Goal: Task Accomplishment & Management: Manage account settings

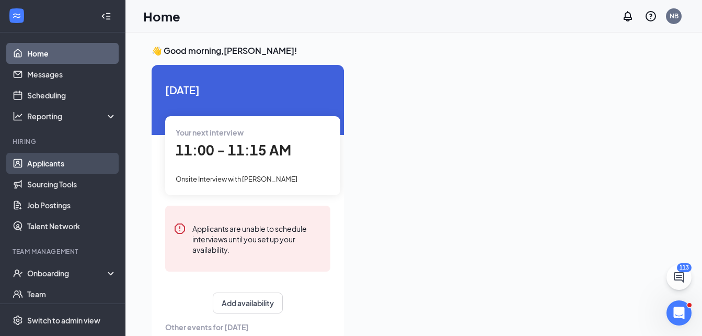
click at [69, 160] on link "Applicants" at bounding box center [71, 163] width 89 height 21
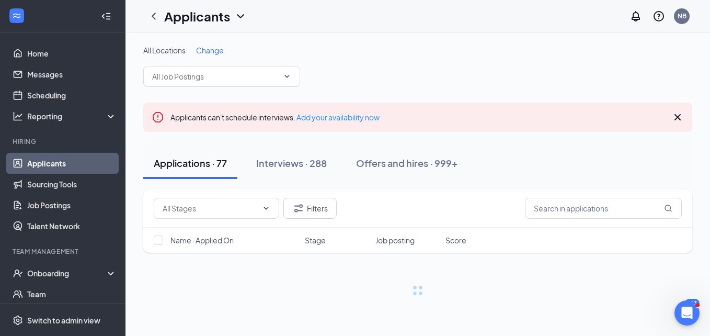
click at [214, 46] on span "Change" at bounding box center [210, 50] width 28 height 9
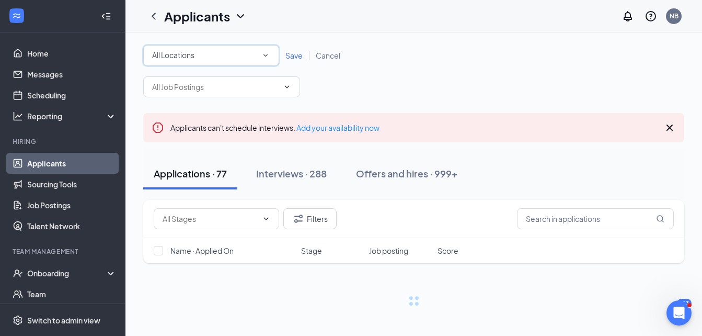
click at [208, 56] on div "All Locations" at bounding box center [211, 55] width 118 height 13
click at [0, 0] on input at bounding box center [0, 0] width 0 height 0
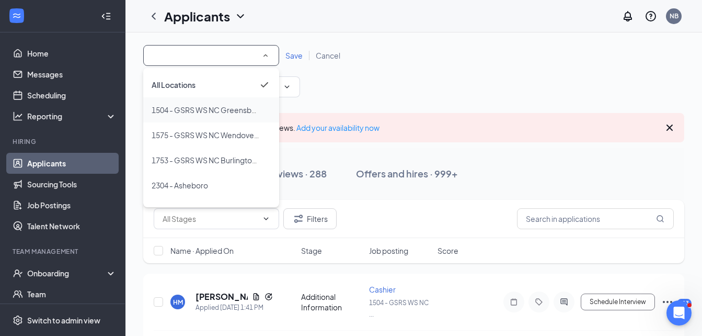
click at [199, 104] on span "1504 - GSRS WS NC Greensboro GC, LLC" at bounding box center [206, 110] width 109 height 13
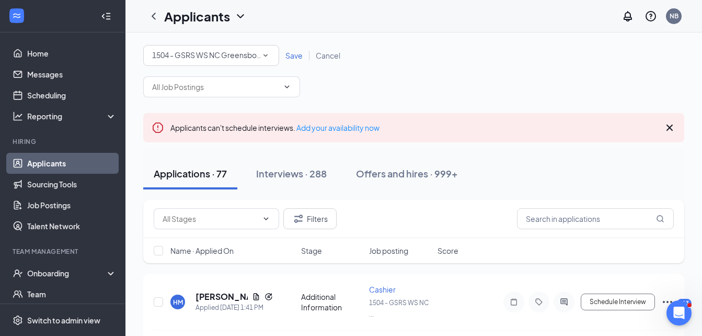
click at [295, 59] on span "Save" at bounding box center [294, 55] width 17 height 9
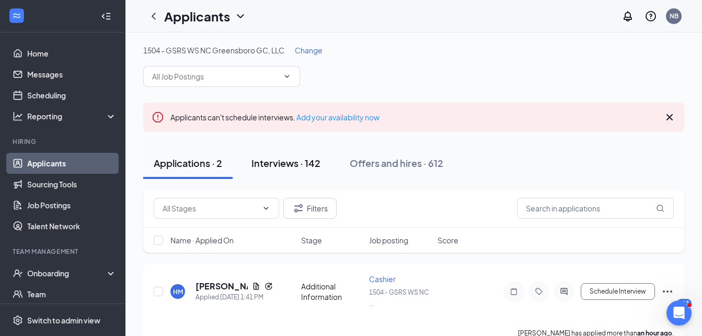
click at [320, 161] on div "Interviews · 142" at bounding box center [286, 162] width 69 height 13
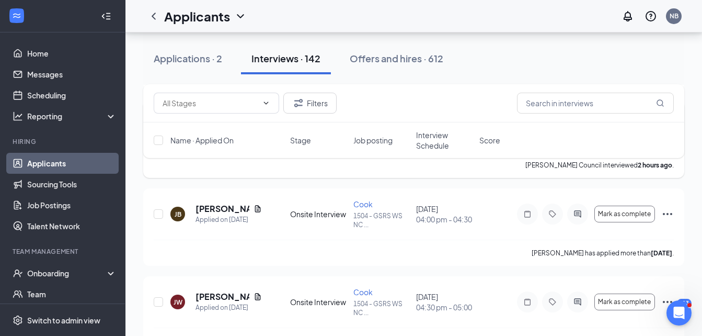
scroll to position [366, 0]
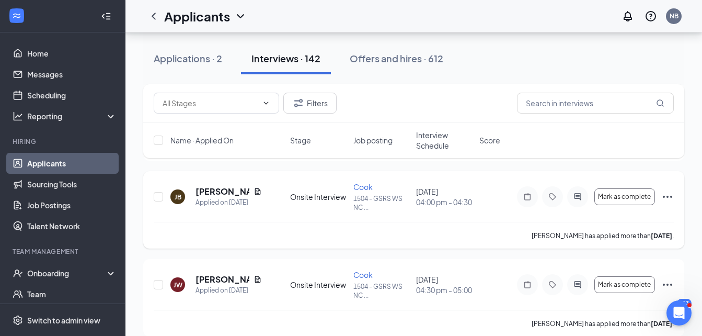
click at [671, 196] on icon "Ellipses" at bounding box center [667, 197] width 9 height 2
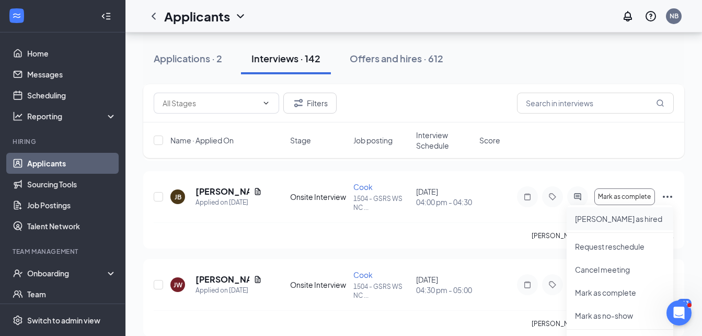
click at [639, 219] on p "[PERSON_NAME] as hired" at bounding box center [620, 218] width 90 height 10
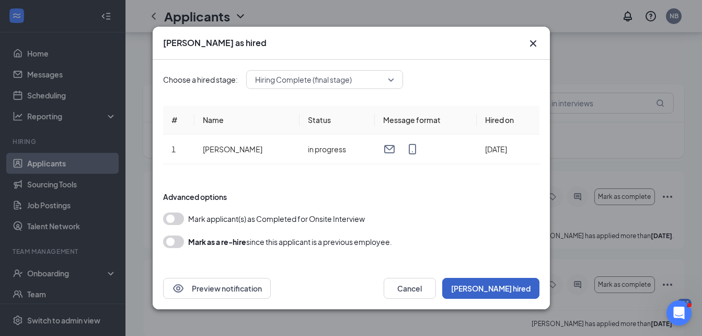
click at [502, 283] on button "[PERSON_NAME] hired" at bounding box center [490, 288] width 97 height 21
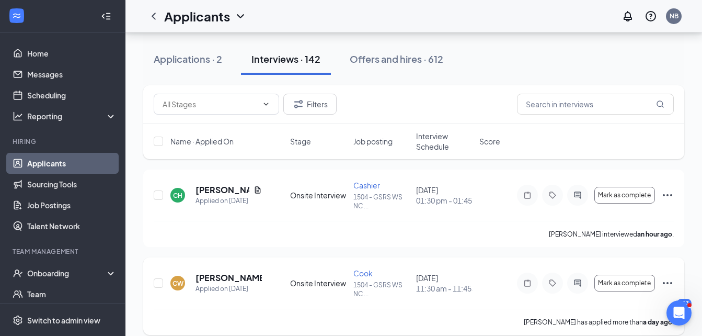
scroll to position [105, 0]
click at [158, 55] on div "Applications · 2" at bounding box center [188, 58] width 69 height 13
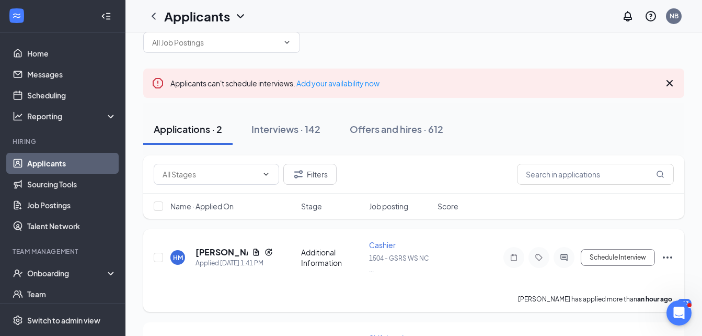
scroll to position [52, 0]
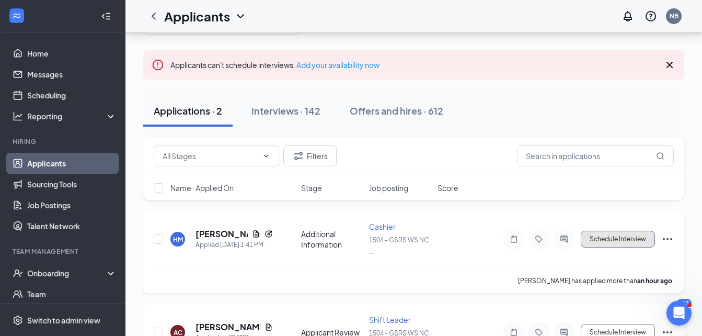
click at [630, 237] on button "Schedule Interview" at bounding box center [618, 239] width 74 height 17
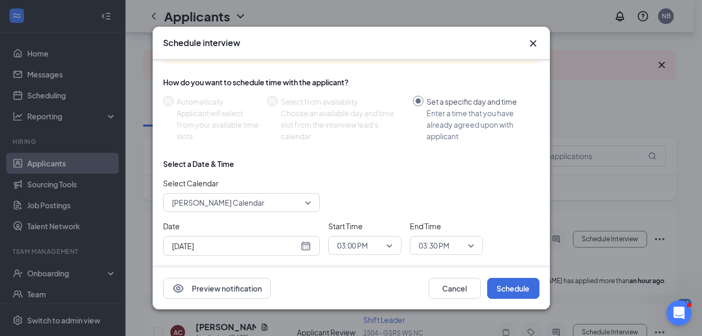
scroll to position [53, 0]
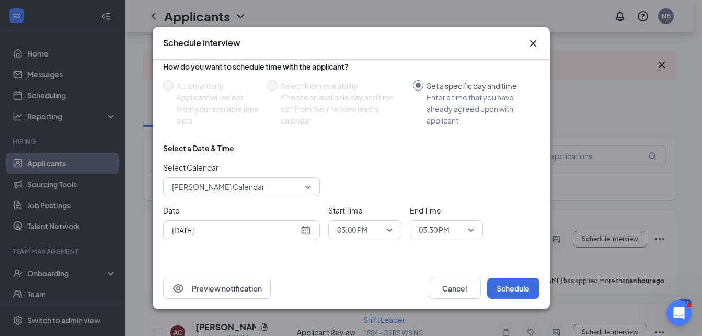
click at [304, 232] on div "[DATE]" at bounding box center [241, 230] width 139 height 12
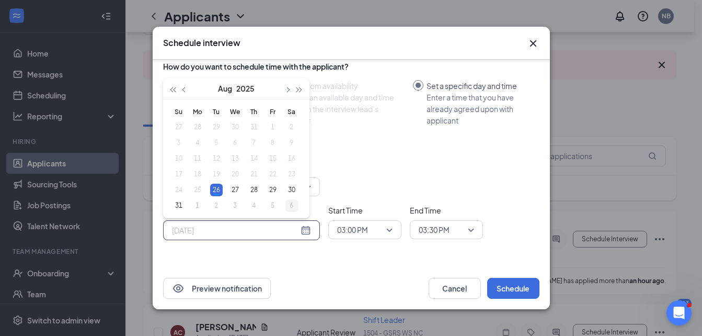
click at [233, 189] on div "27" at bounding box center [235, 190] width 13 height 13
type input "[DATE]"
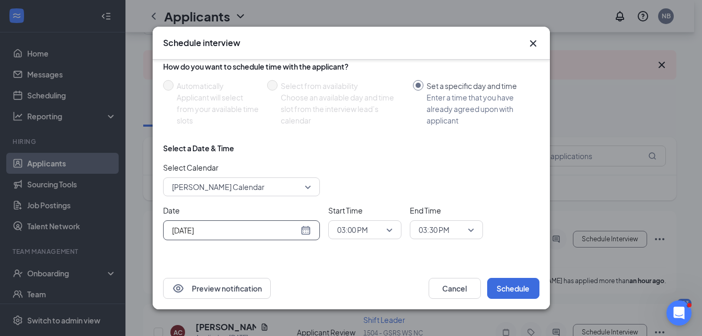
click at [344, 229] on span "03:00 PM" at bounding box center [352, 230] width 31 height 16
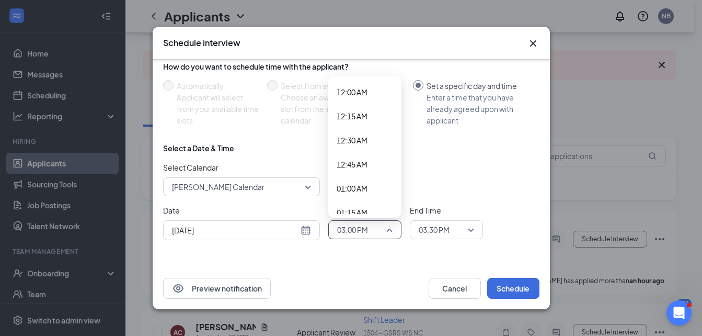
scroll to position [1335, 0]
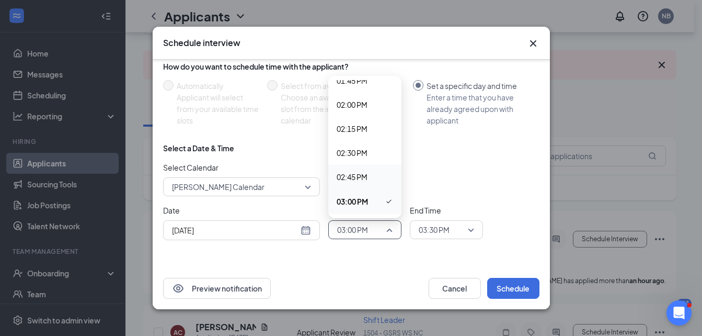
click at [364, 175] on span "02:45 PM" at bounding box center [352, 177] width 31 height 12
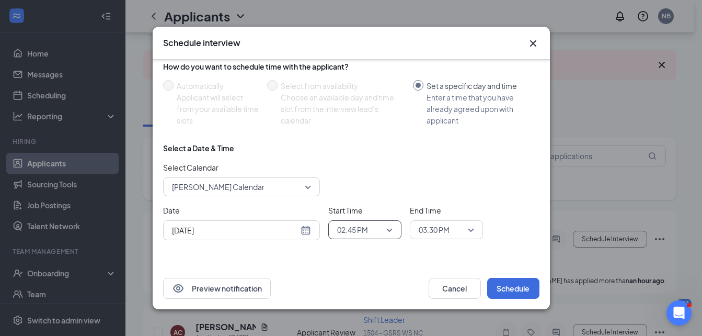
click at [435, 230] on span "03:30 PM" at bounding box center [434, 230] width 31 height 16
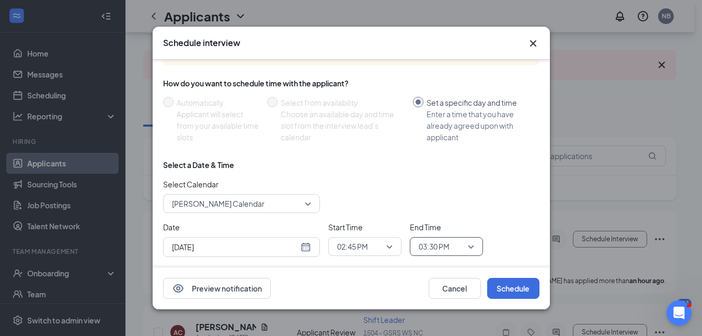
scroll to position [53, 0]
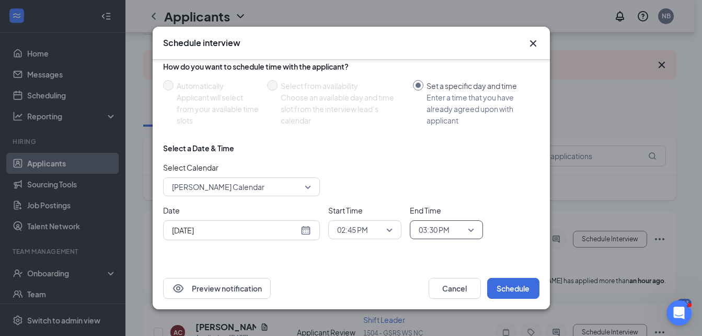
click at [442, 224] on span "03:30 PM" at bounding box center [434, 230] width 31 height 16
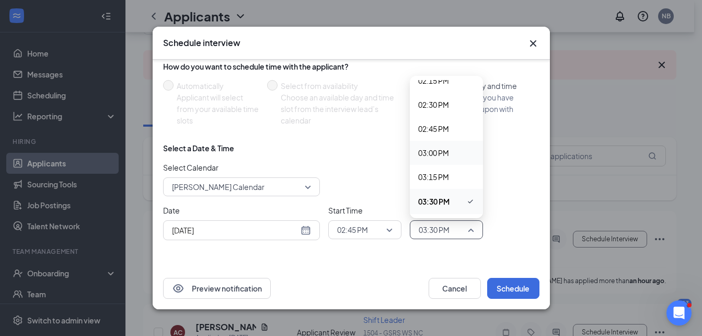
click at [445, 150] on span "03:00 PM" at bounding box center [433, 153] width 31 height 12
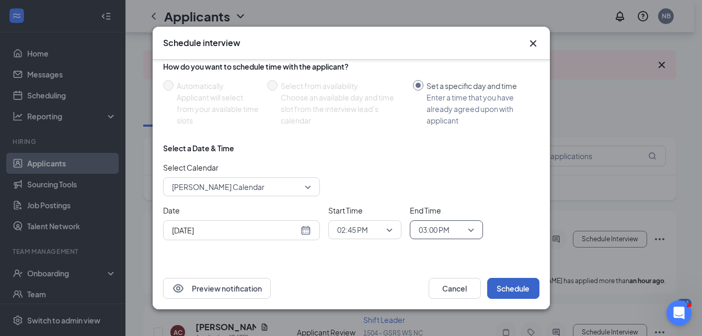
click at [507, 285] on button "Schedule" at bounding box center [513, 288] width 52 height 21
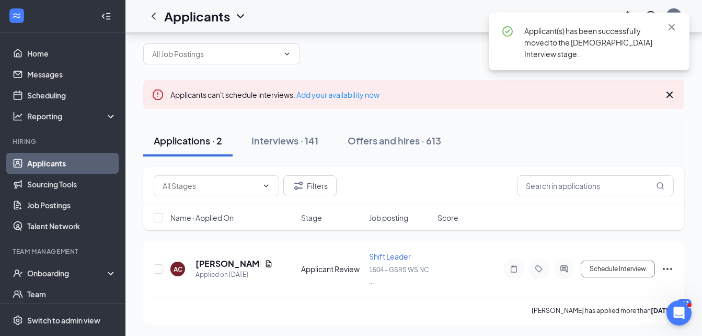
scroll to position [22, 0]
